Goal: Find specific page/section: Find specific page/section

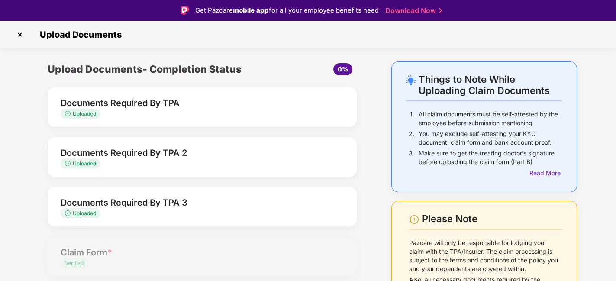
click at [21, 35] on img at bounding box center [20, 35] width 14 height 14
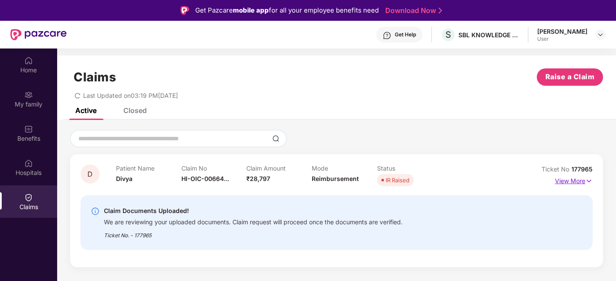
click at [568, 180] on p "View More" at bounding box center [574, 180] width 38 height 12
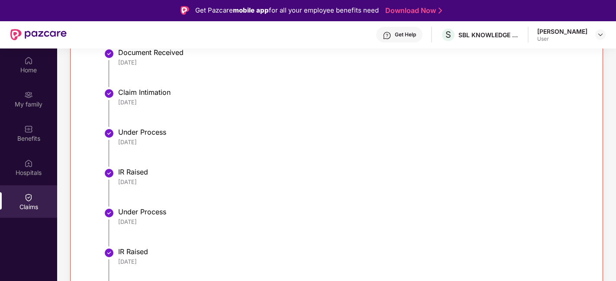
scroll to position [48, 0]
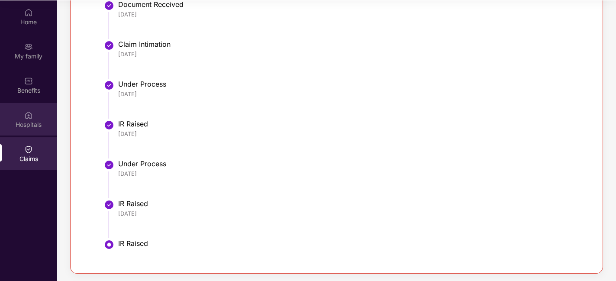
click at [25, 120] on div "Hospitals" at bounding box center [28, 124] width 57 height 9
